Goal: Find specific page/section: Find specific page/section

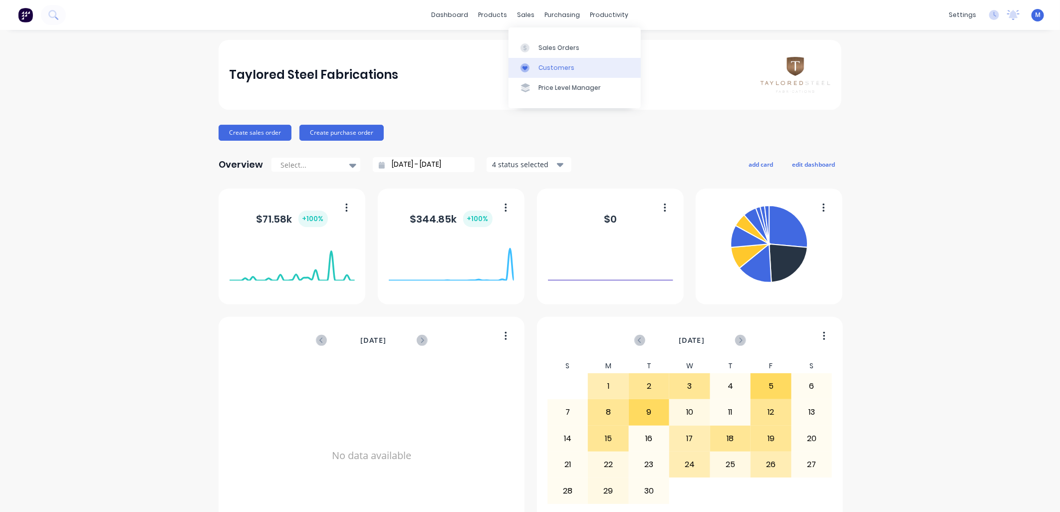
click at [536, 65] on link "Customers" at bounding box center [574, 68] width 132 height 20
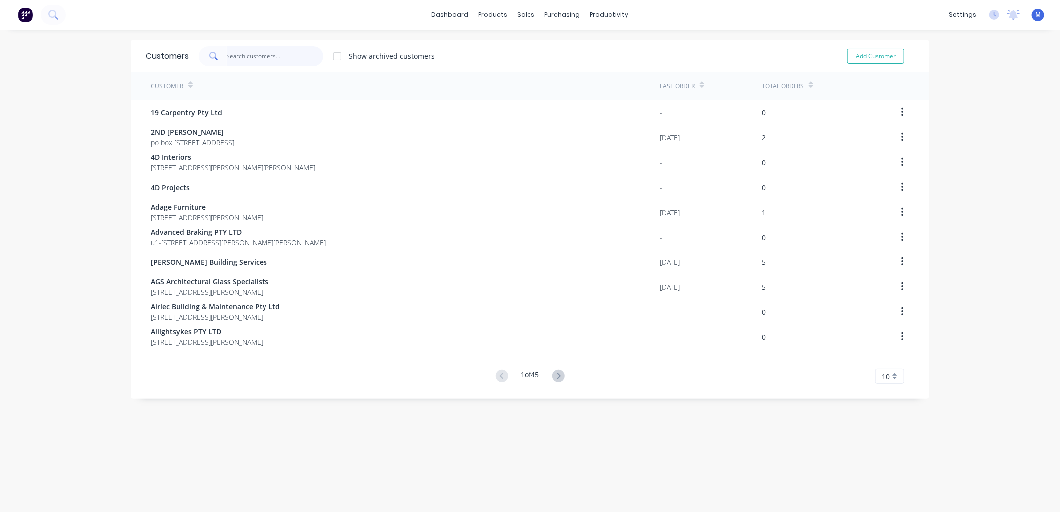
click at [291, 55] on input "text" at bounding box center [275, 56] width 97 height 20
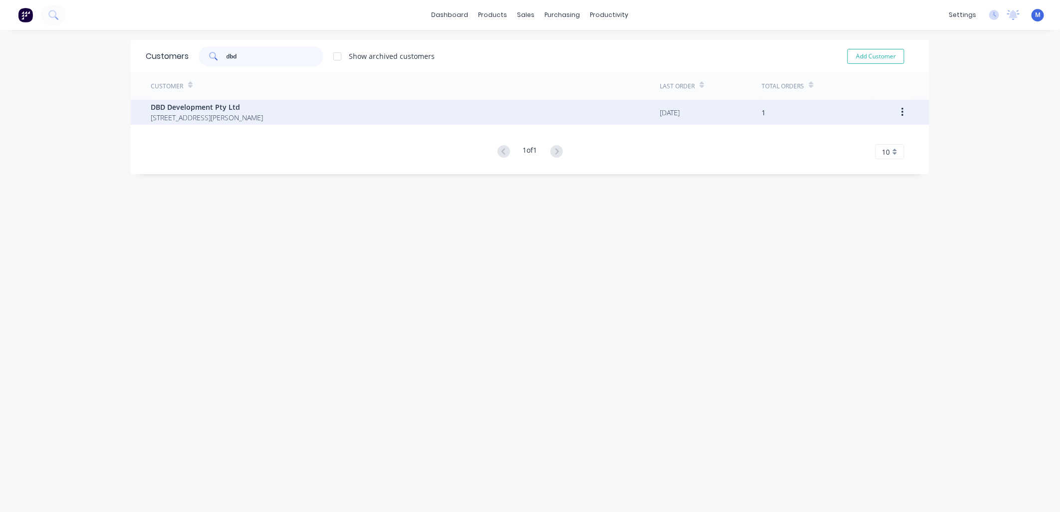
type input "dbd"
click at [209, 105] on span "DBD Development Pty Ltd" at bounding box center [207, 107] width 112 height 10
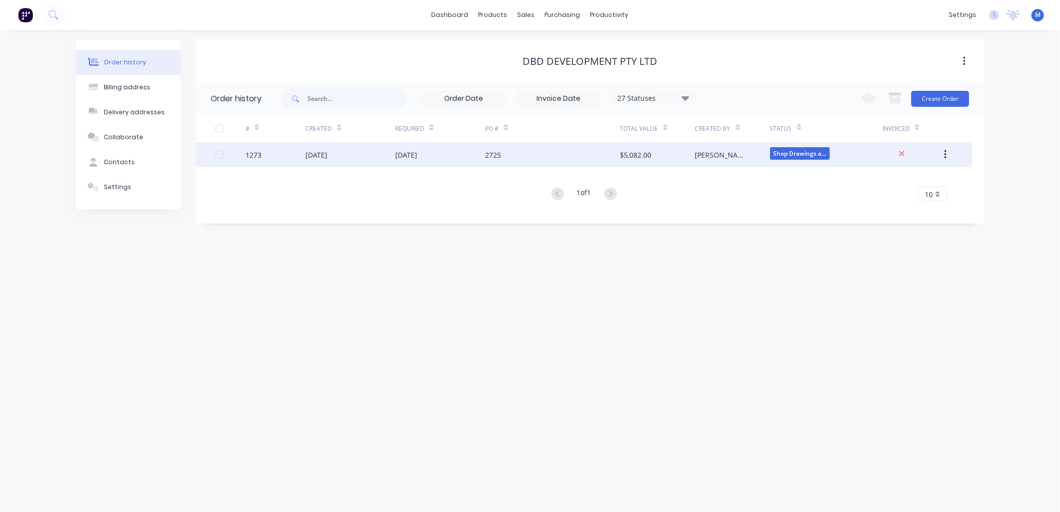
click at [786, 153] on span "Shop Drawings a..." at bounding box center [800, 153] width 60 height 12
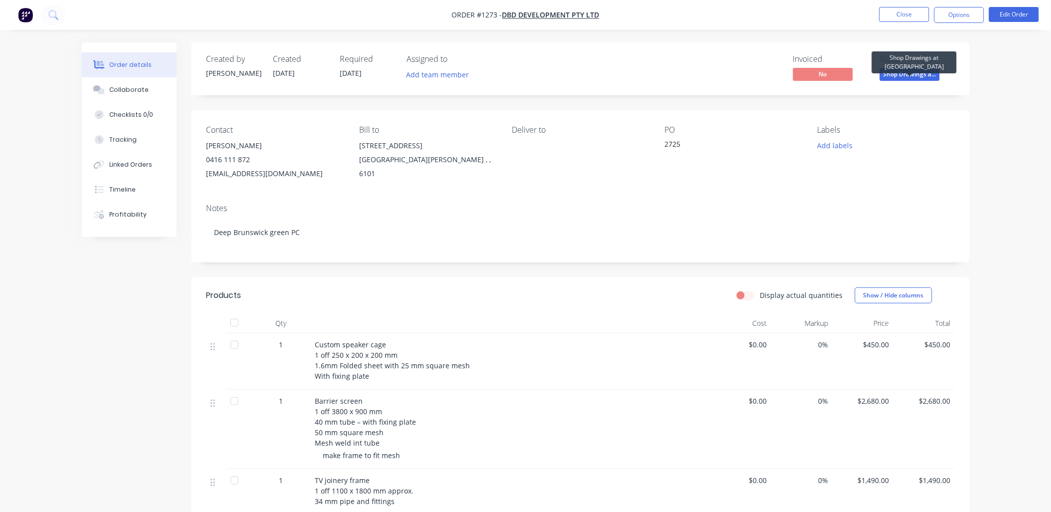
click at [910, 76] on span "Shop Drawings a..." at bounding box center [910, 74] width 60 height 12
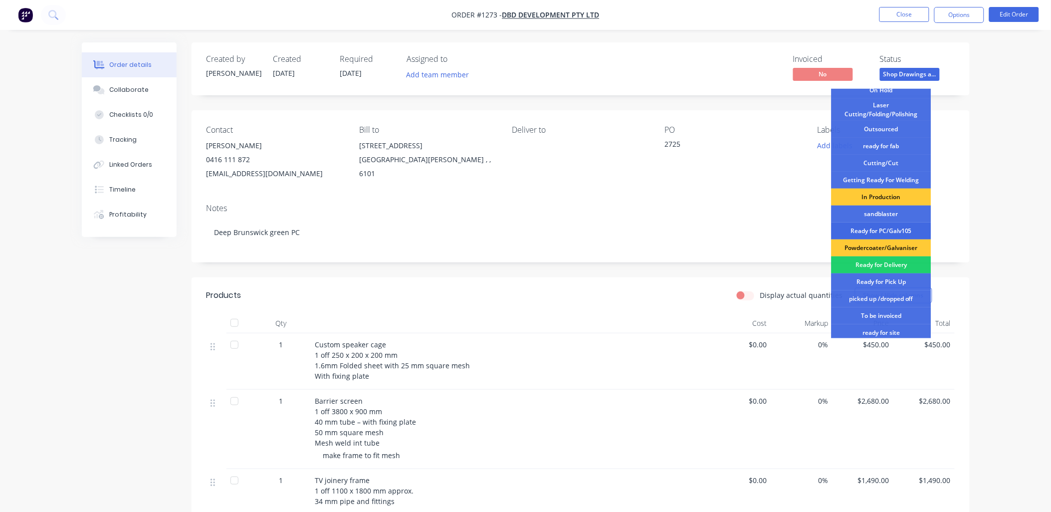
scroll to position [111, 0]
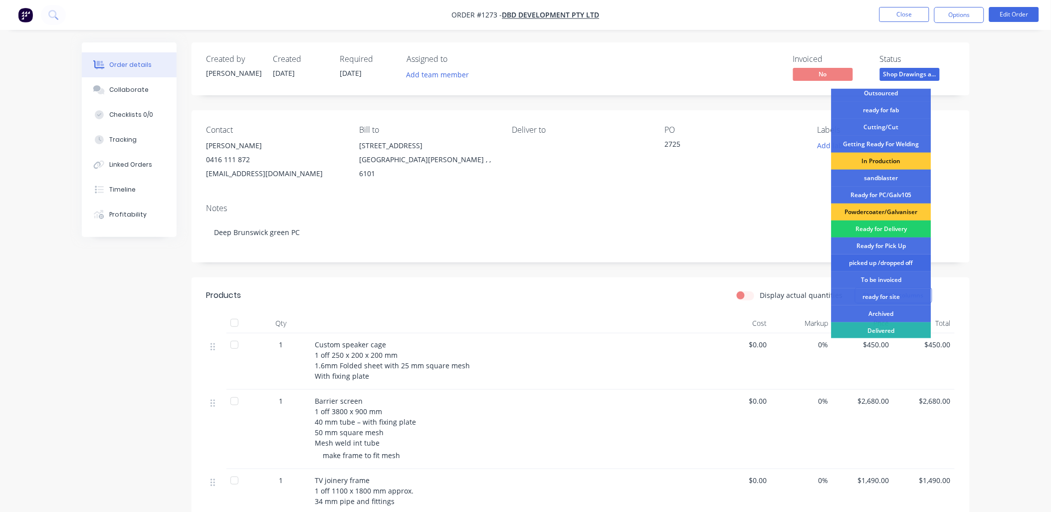
click at [872, 261] on div "picked up /dropped off" at bounding box center [882, 262] width 100 height 17
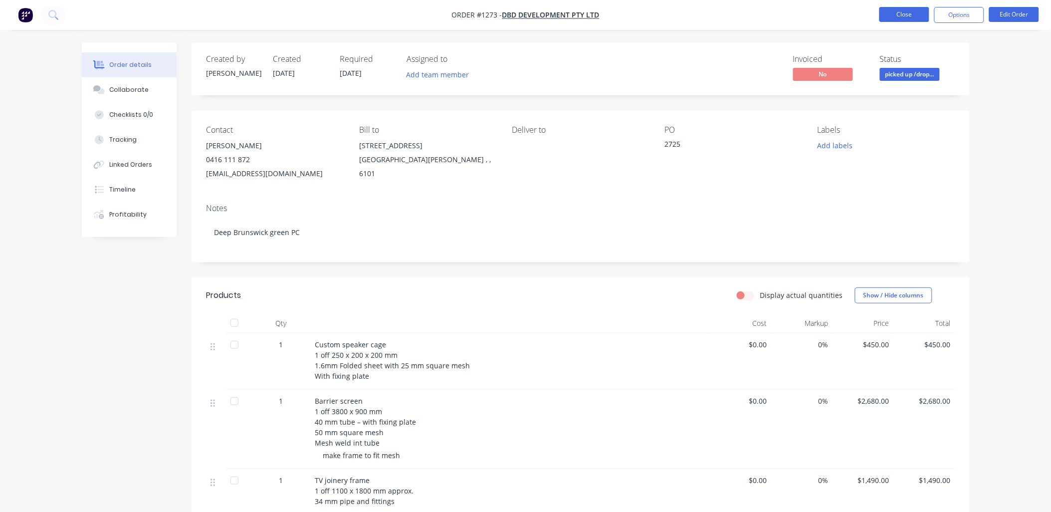
click at [900, 16] on button "Close" at bounding box center [905, 14] width 50 height 15
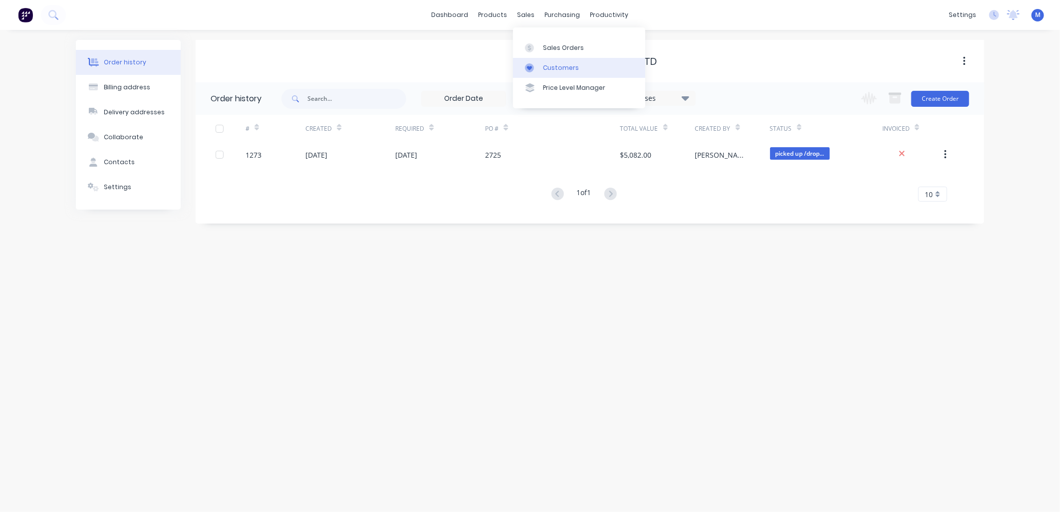
click at [532, 61] on link "Customers" at bounding box center [579, 68] width 132 height 20
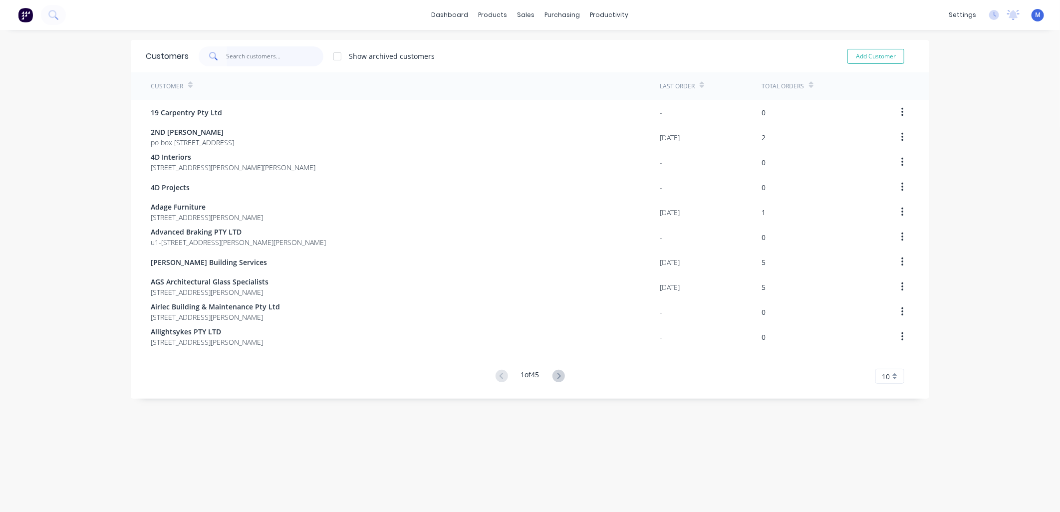
click at [269, 58] on input "text" at bounding box center [275, 56] width 97 height 20
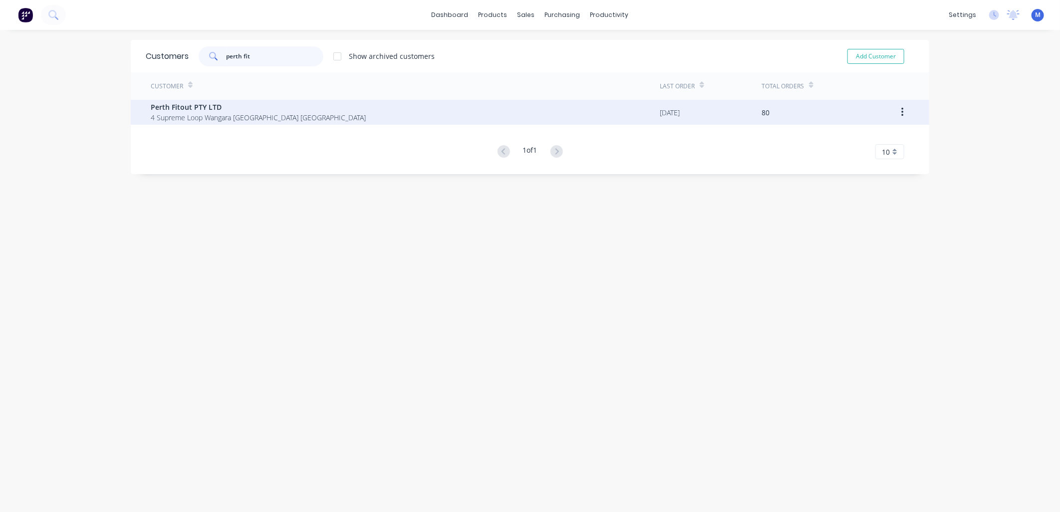
type input "perth fit"
click at [205, 102] on span "Perth Fitout PTY LTD" at bounding box center [258, 107] width 215 height 10
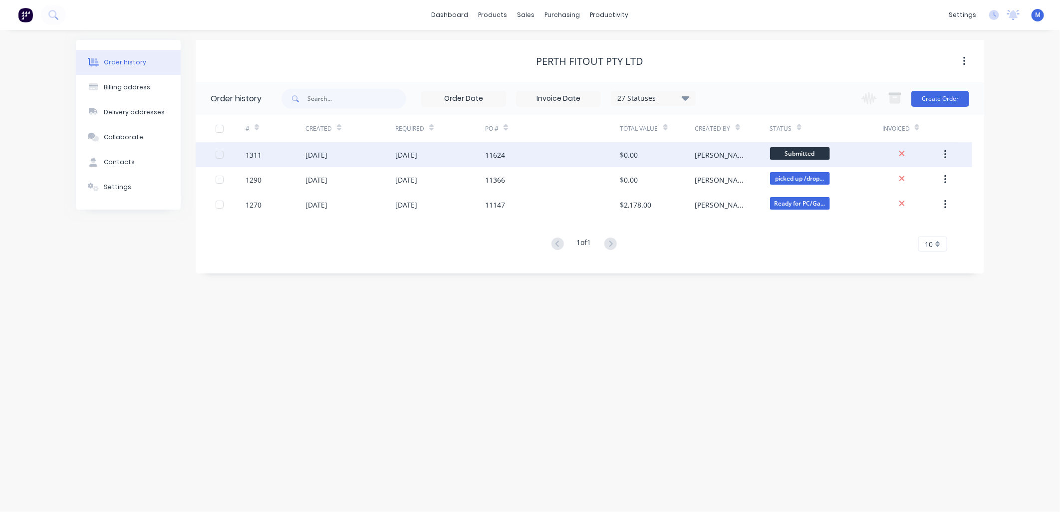
click at [437, 158] on div "01 Oct 2025" at bounding box center [440, 154] width 90 height 25
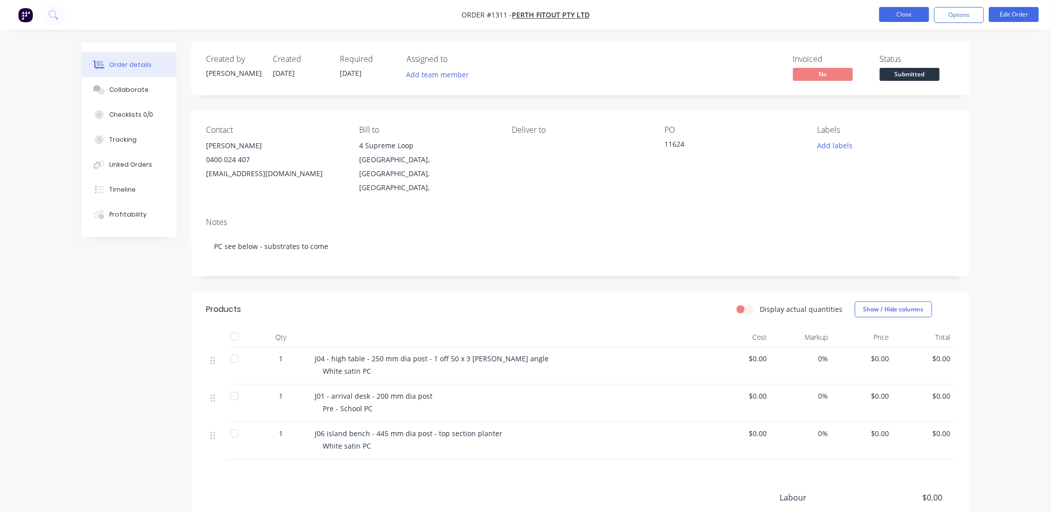
click at [899, 19] on button "Close" at bounding box center [905, 14] width 50 height 15
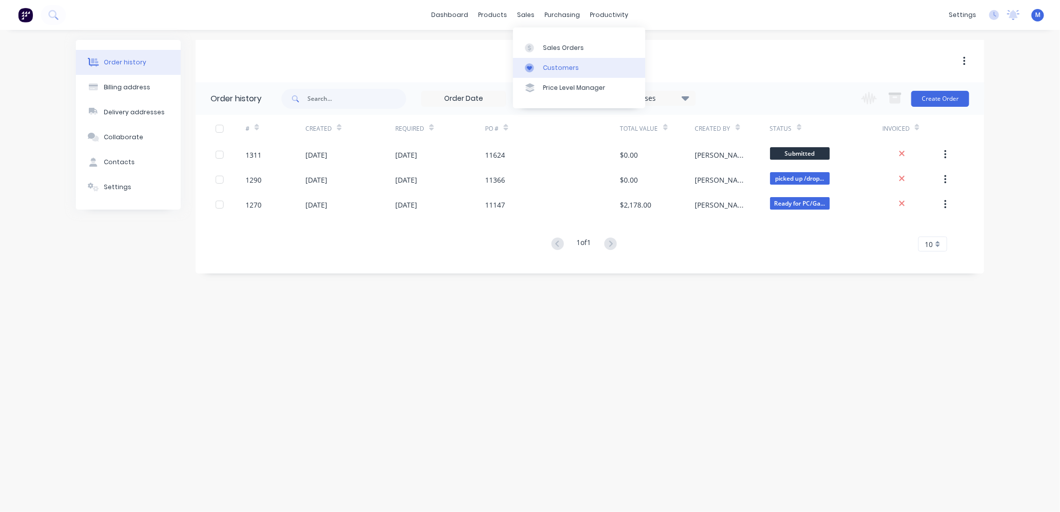
click at [535, 70] on div at bounding box center [532, 67] width 15 height 9
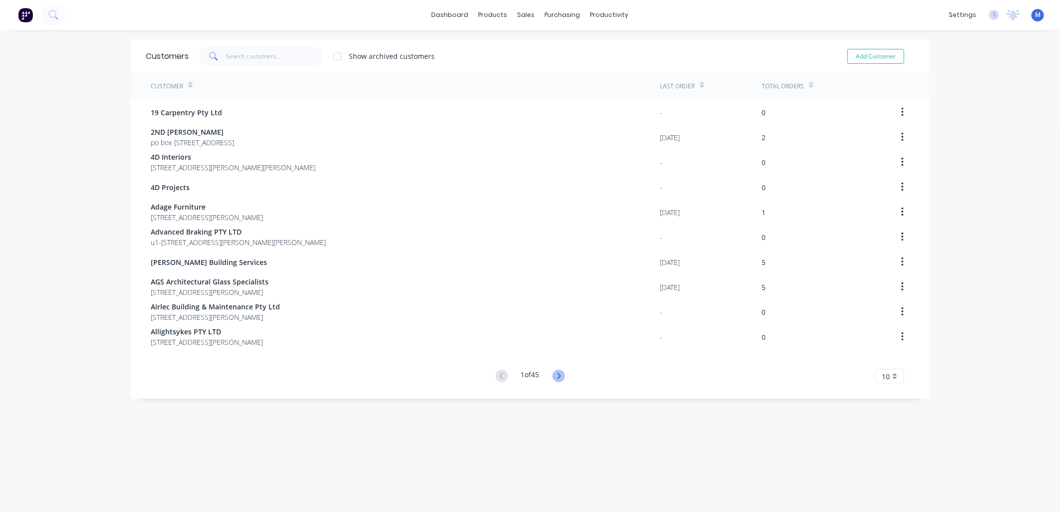
click at [554, 377] on icon at bounding box center [558, 376] width 12 height 12
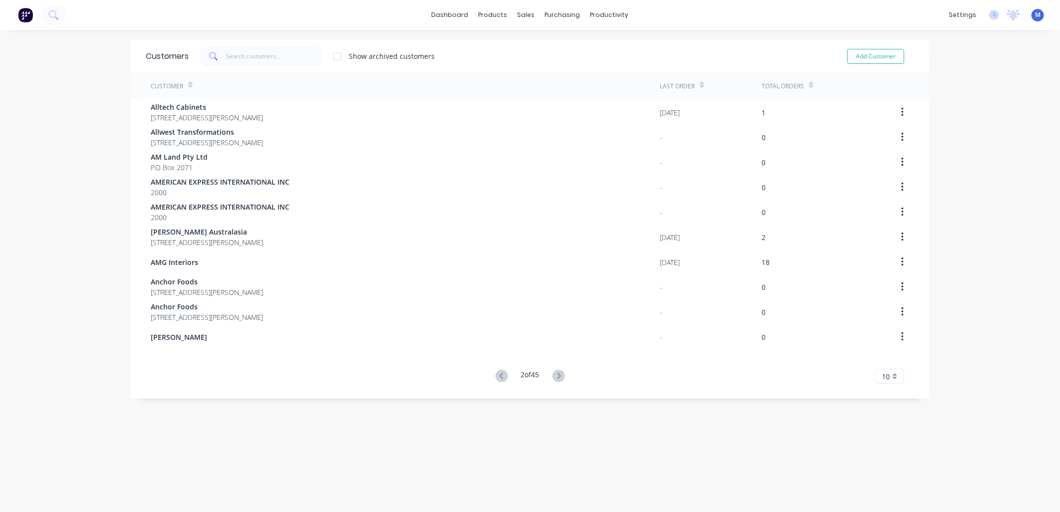
click at [554, 377] on icon at bounding box center [558, 376] width 12 height 12
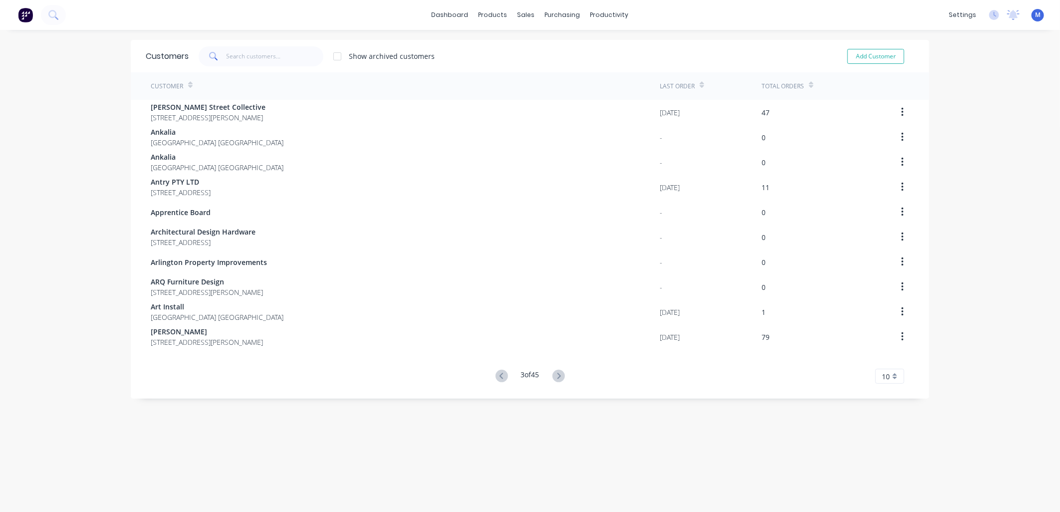
click at [554, 377] on icon at bounding box center [558, 376] width 12 height 12
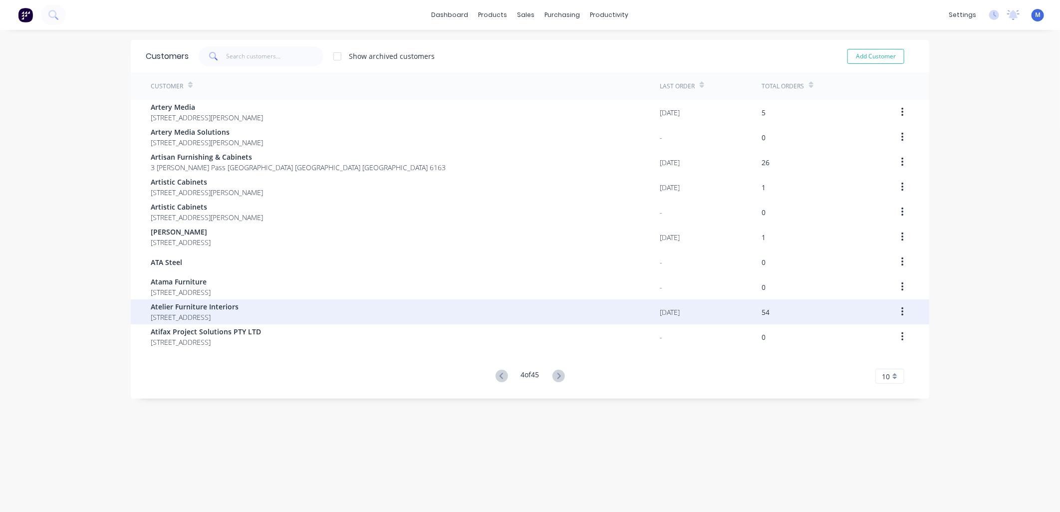
click at [212, 302] on span "Atelier Furniture Interiors" at bounding box center [195, 306] width 88 height 10
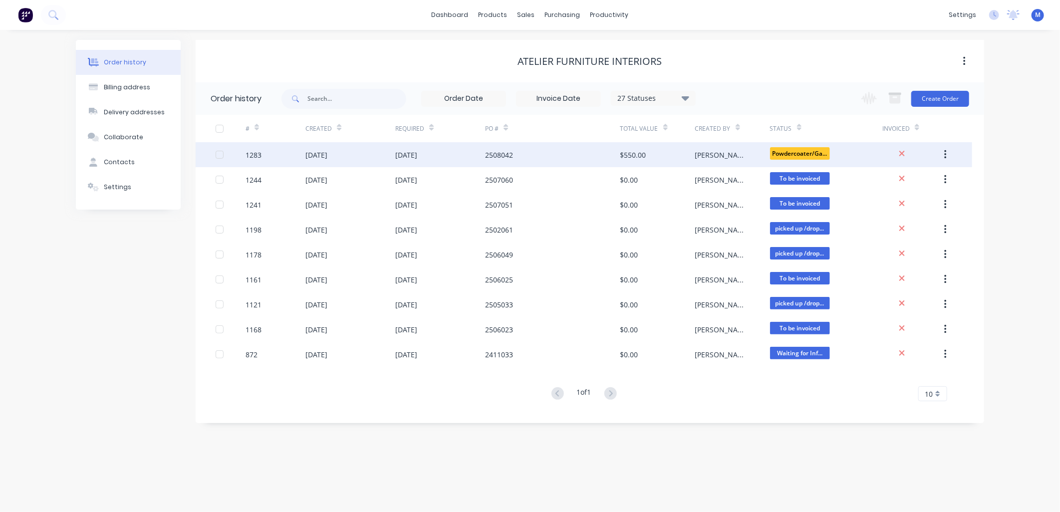
click at [504, 156] on div "2508042" at bounding box center [499, 155] width 28 height 10
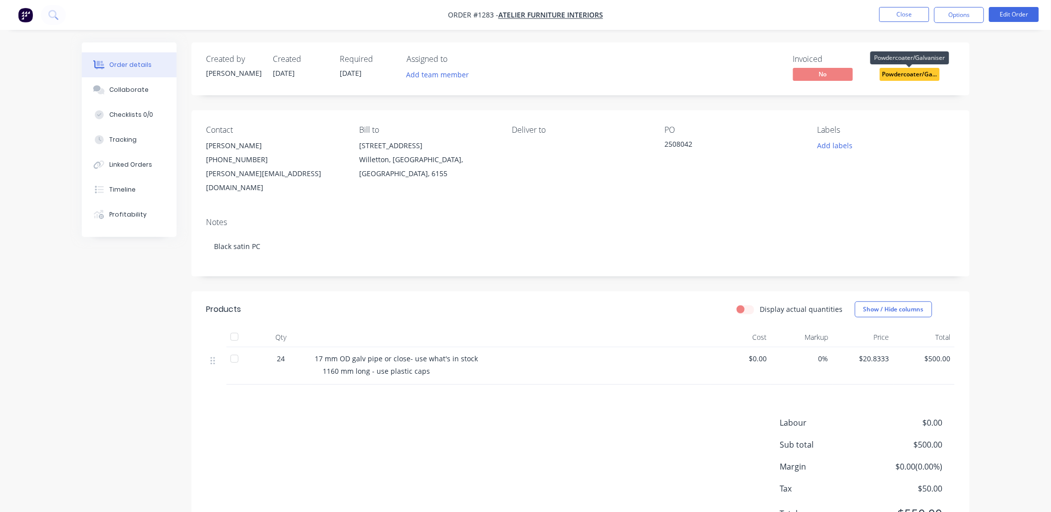
click at [911, 73] on span "Powdercoater/Ga..." at bounding box center [910, 74] width 60 height 12
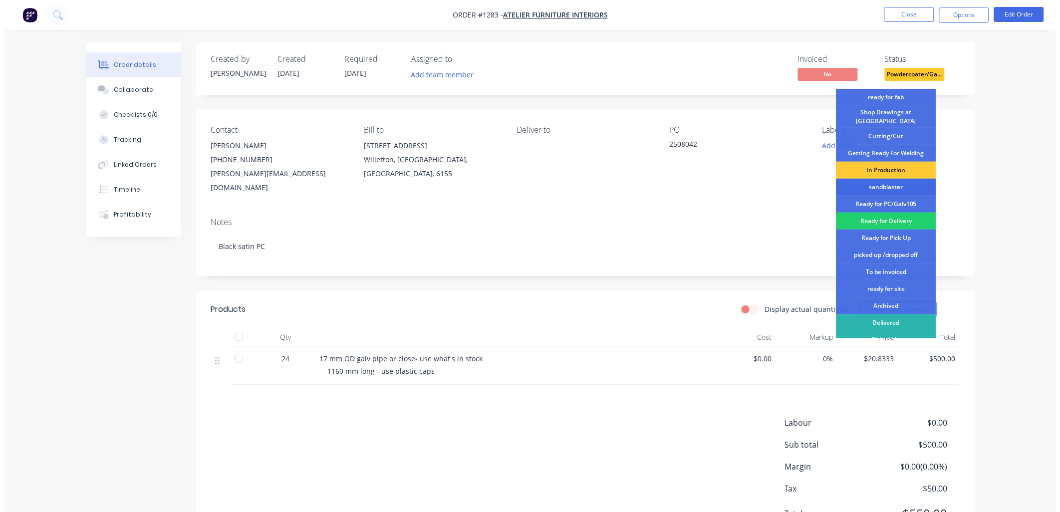
scroll to position [128, 0]
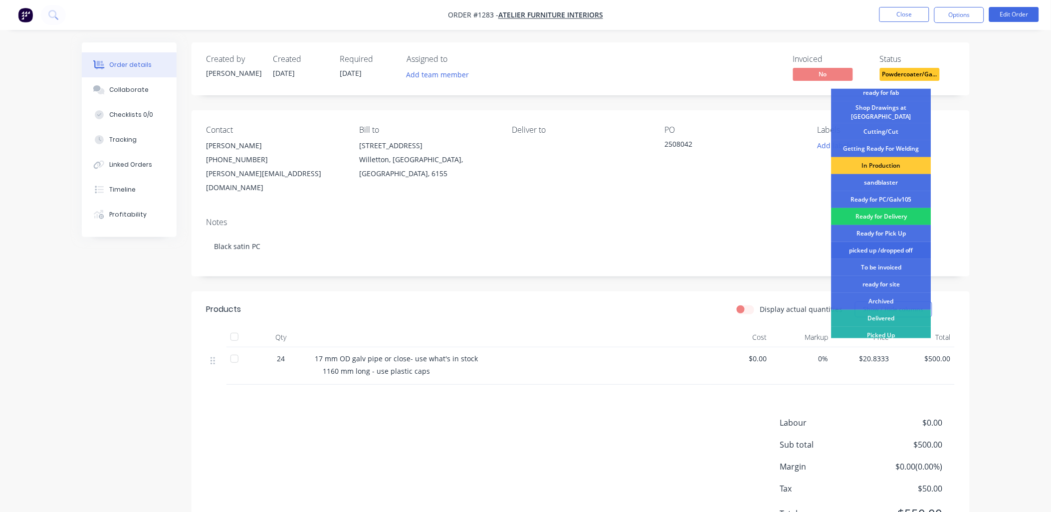
click at [881, 245] on div "picked up /dropped off" at bounding box center [882, 250] width 100 height 17
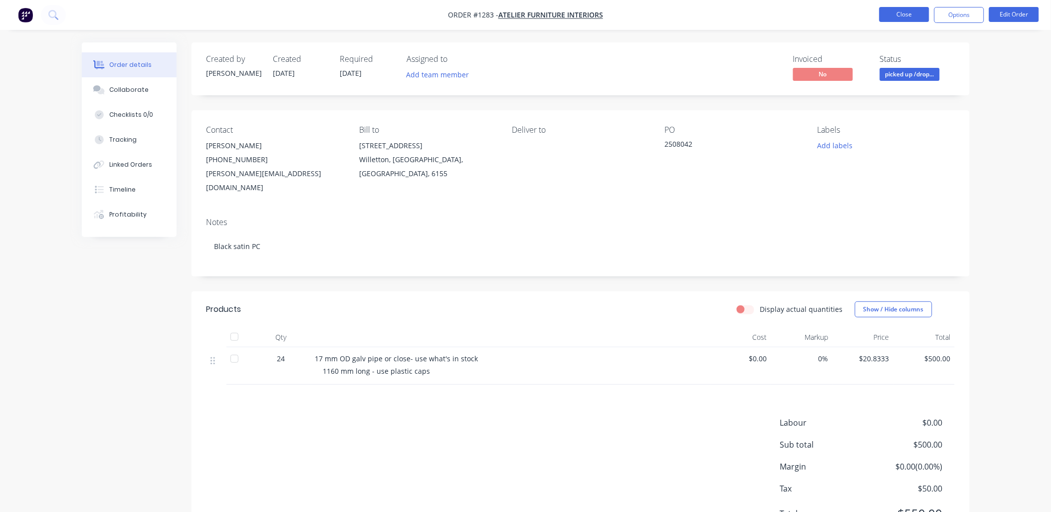
click at [905, 19] on button "Close" at bounding box center [905, 14] width 50 height 15
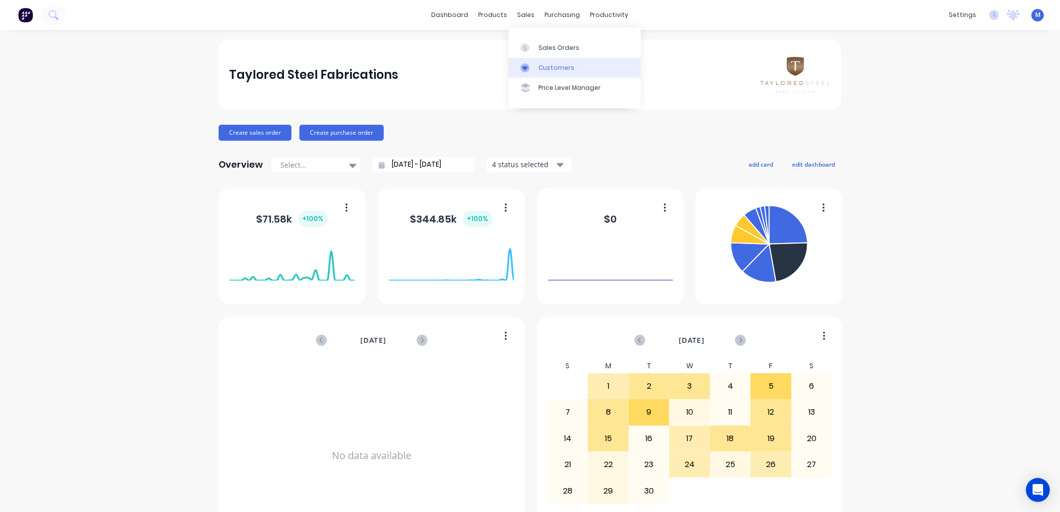
click at [535, 65] on link "Customers" at bounding box center [574, 68] width 132 height 20
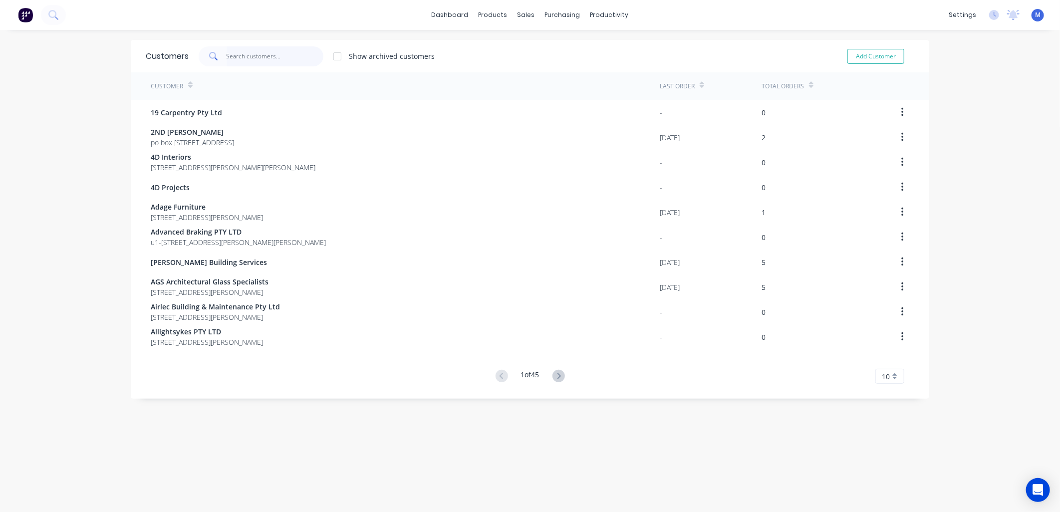
click at [272, 55] on input "text" at bounding box center [275, 56] width 97 height 20
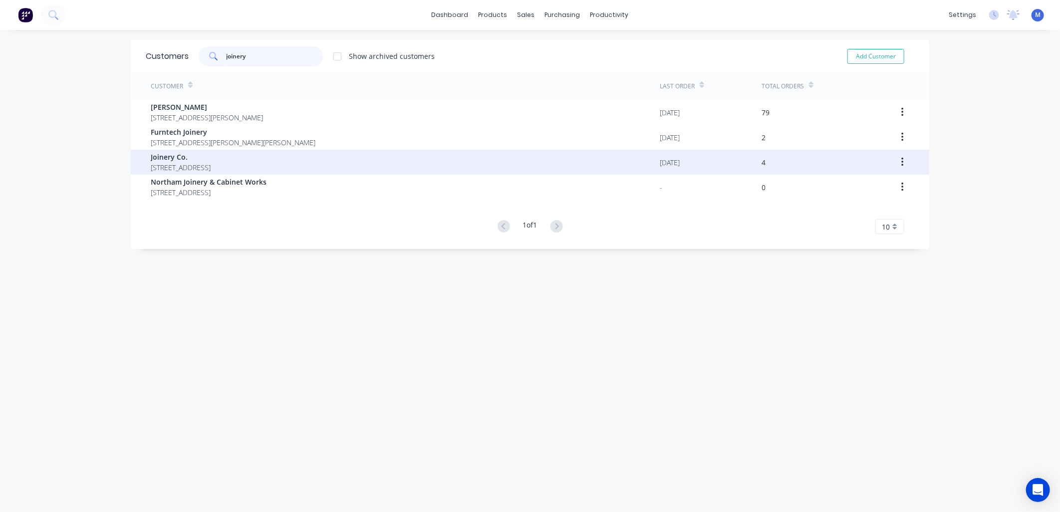
type input "joinery"
click at [194, 165] on span "[STREET_ADDRESS]" at bounding box center [181, 167] width 60 height 10
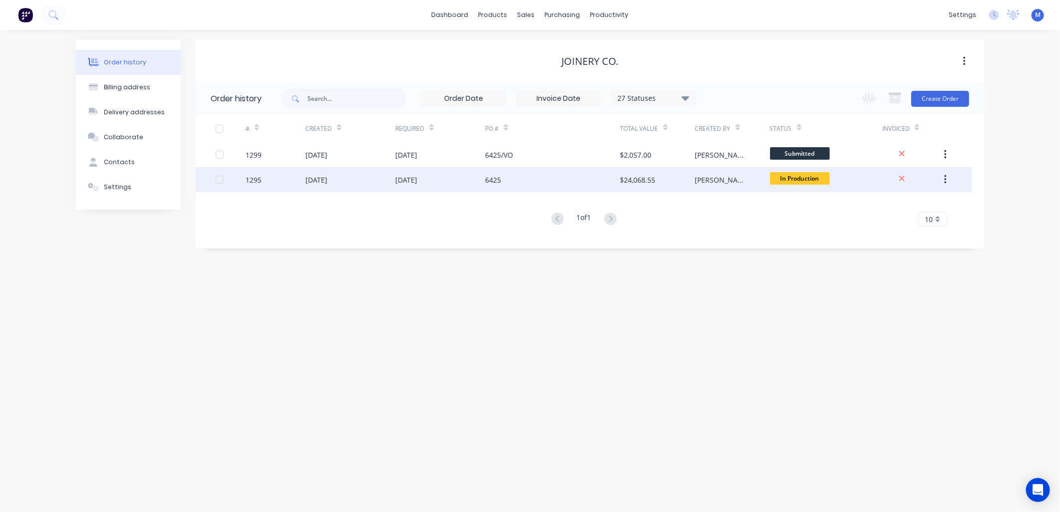
click at [498, 176] on div "6425" at bounding box center [493, 180] width 16 height 10
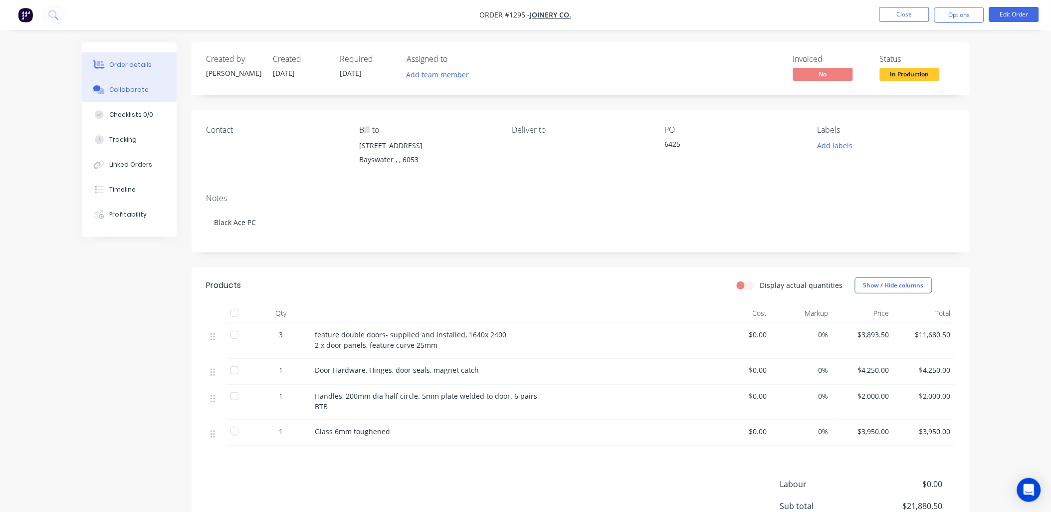
click at [145, 91] on button "Collaborate" at bounding box center [129, 89] width 95 height 25
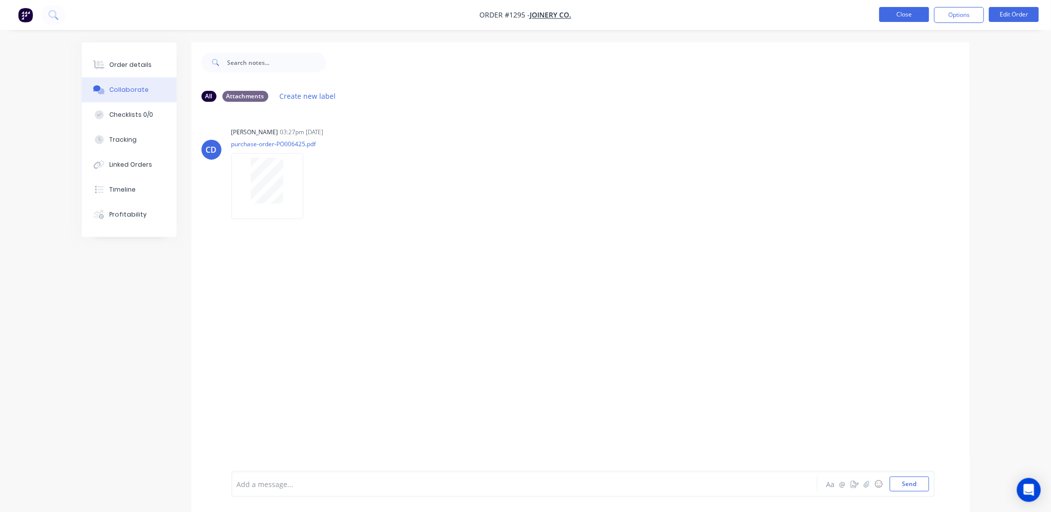
click at [901, 15] on button "Close" at bounding box center [905, 14] width 50 height 15
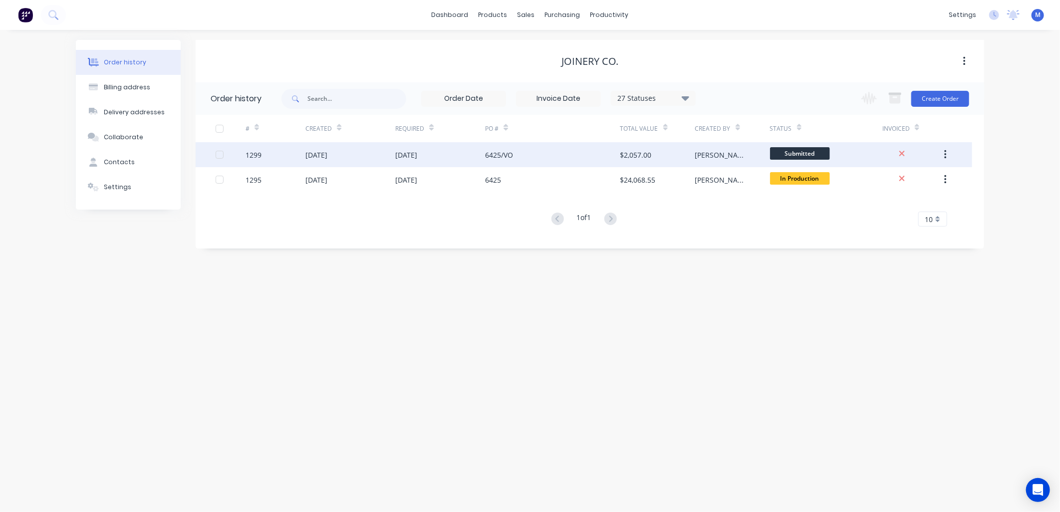
click at [436, 152] on div "[DATE]" at bounding box center [440, 154] width 90 height 25
